Goal: Check status: Check status

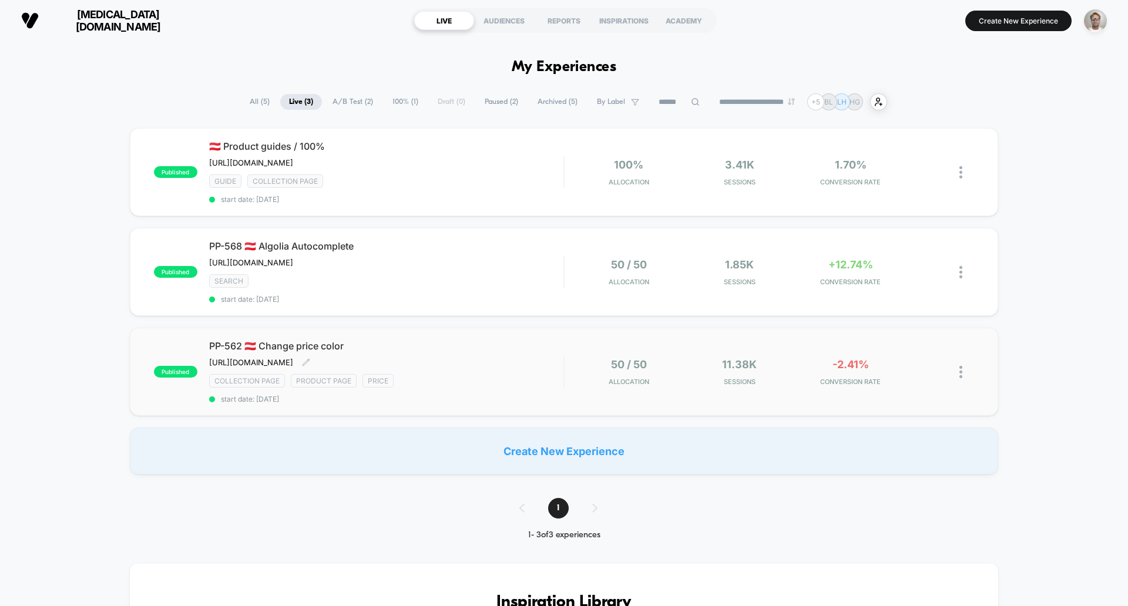
click at [560, 404] on span "start date: [DATE]" at bounding box center [386, 399] width 354 height 9
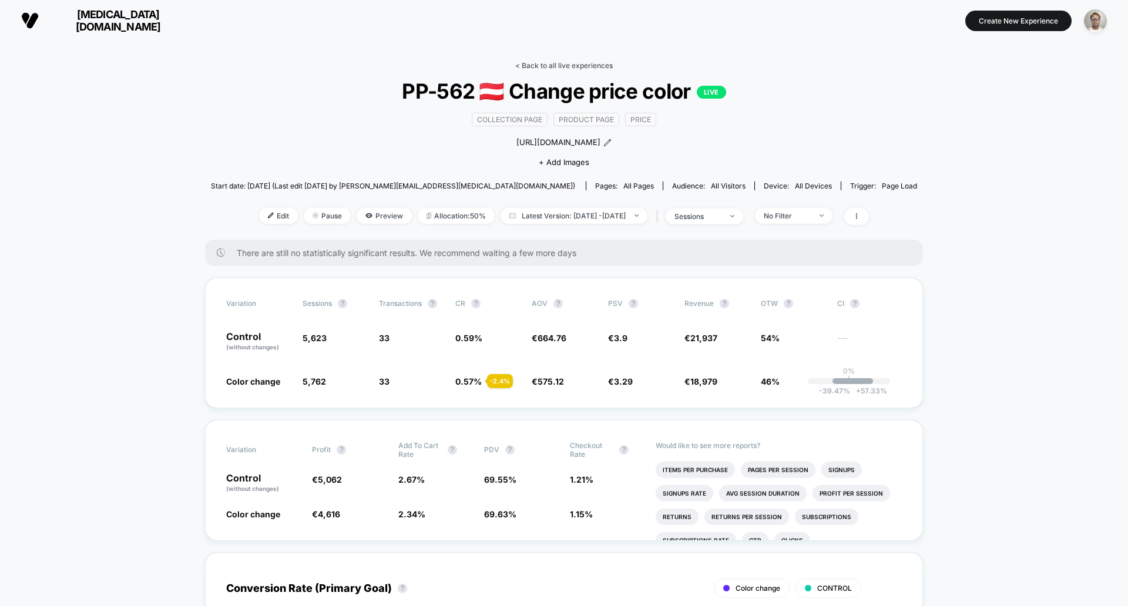
drag, startPoint x: 542, startPoint y: 62, endPoint x: 549, endPoint y: 67, distance: 8.5
click at [542, 62] on link "< Back to all live experiences" at bounding box center [564, 65] width 98 height 9
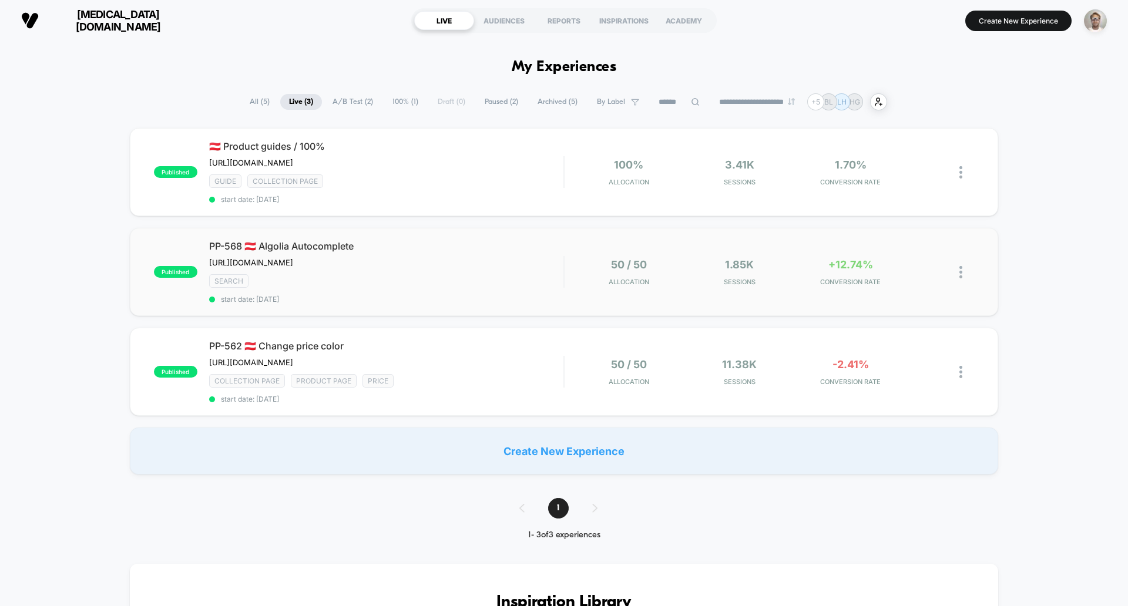
click at [799, 316] on div "published PP-568 🇦🇹 Algolia Autocomplete https://gastrohero.atlassian.net/wiki/…" at bounding box center [564, 272] width 869 height 88
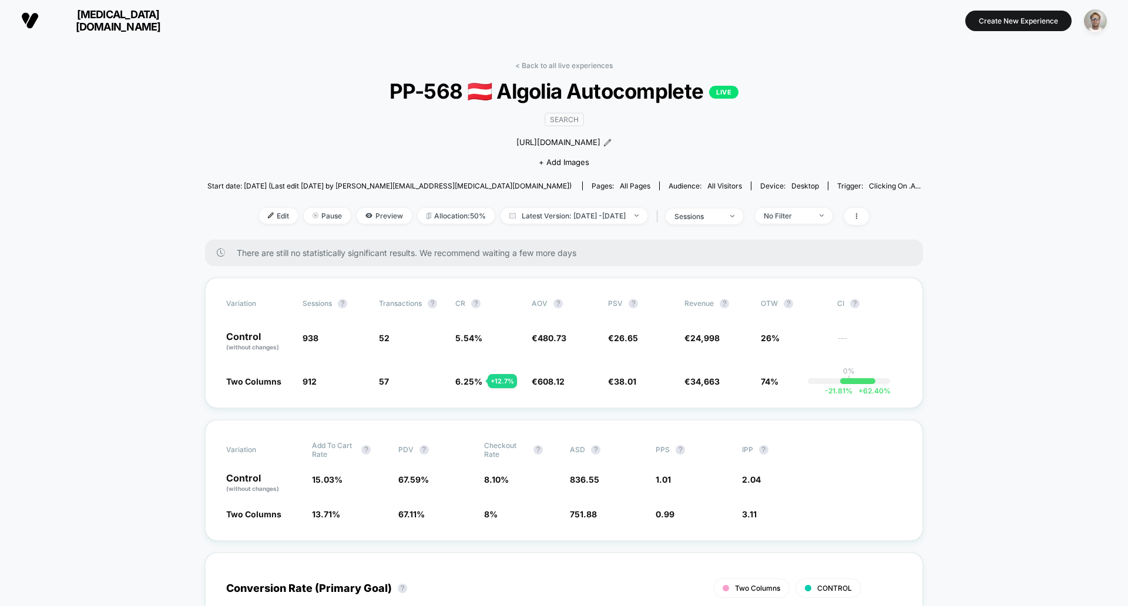
click at [565, 68] on link "< Back to all live experiences" at bounding box center [564, 65] width 98 height 9
